Goal: Task Accomplishment & Management: Use online tool/utility

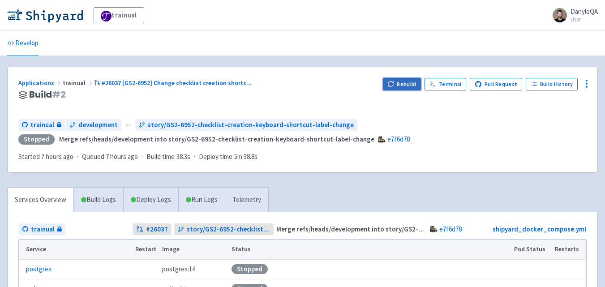
click at [399, 82] on button "Rebuild" at bounding box center [402, 84] width 38 height 13
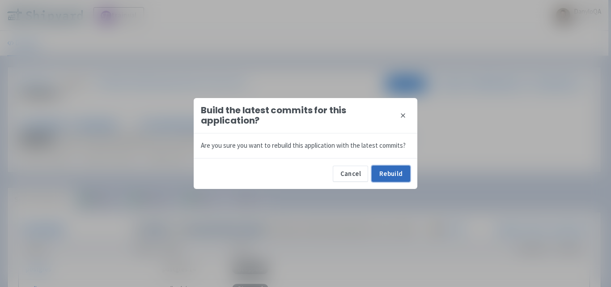
click at [394, 172] on button "Rebuild" at bounding box center [391, 174] width 38 height 16
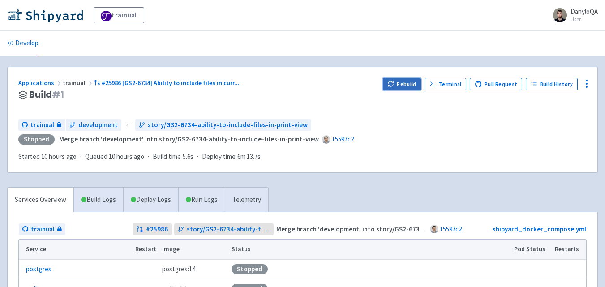
click at [400, 81] on button "Rebuild" at bounding box center [402, 84] width 38 height 13
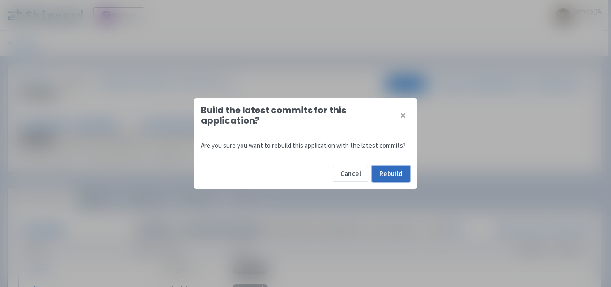
click at [391, 170] on button "Rebuild" at bounding box center [391, 174] width 38 height 16
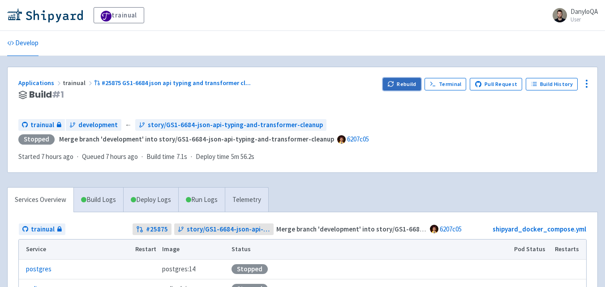
click at [388, 79] on button "Rebuild" at bounding box center [402, 84] width 38 height 13
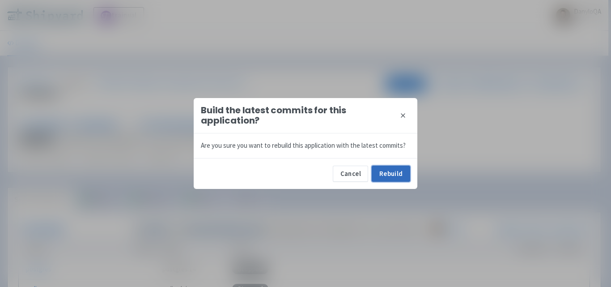
click at [387, 169] on button "Rebuild" at bounding box center [391, 174] width 38 height 16
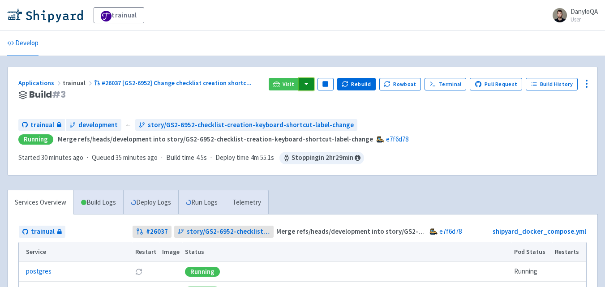
click at [314, 82] on button "button" at bounding box center [305, 84] width 15 height 13
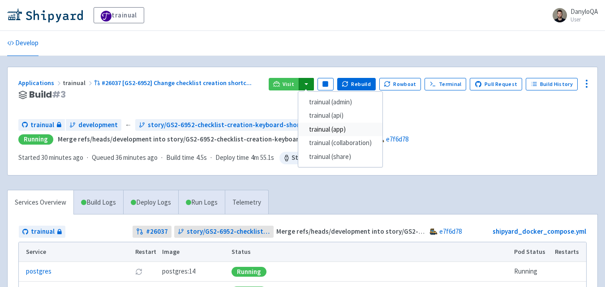
click at [339, 131] on link "trainual (app)" at bounding box center [340, 130] width 84 height 14
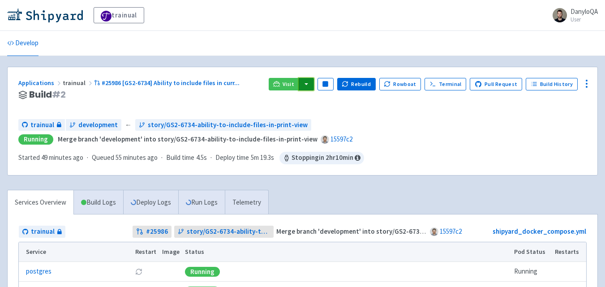
click at [314, 81] on button "button" at bounding box center [305, 84] width 15 height 13
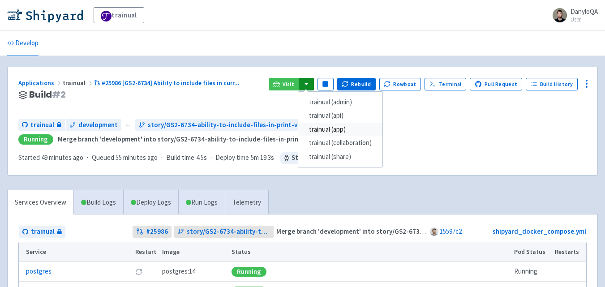
click at [345, 127] on link "trainual (app)" at bounding box center [340, 130] width 84 height 14
